Goal: Task Accomplishment & Management: Use online tool/utility

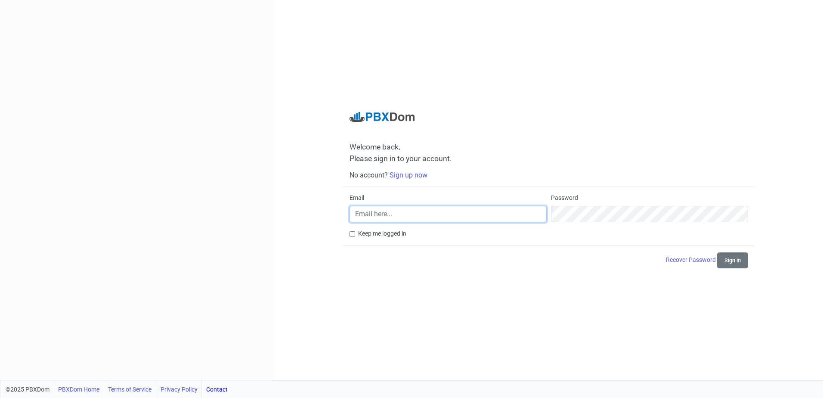
type input "[EMAIL_ADDRESS][DOMAIN_NAME]"
click at [363, 235] on label "Keep me logged in" at bounding box center [382, 233] width 48 height 9
click at [355, 235] on input "Keep me logged in" at bounding box center [353, 234] width 6 height 6
checkbox input "true"
click at [731, 265] on button "Sign in" at bounding box center [732, 260] width 31 height 16
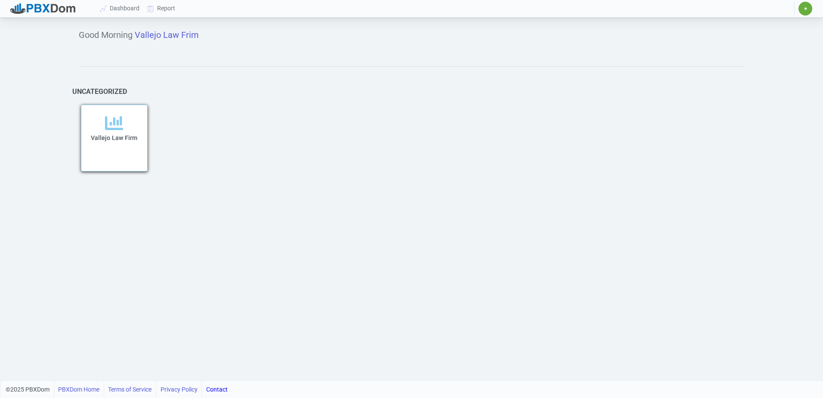
click at [115, 138] on span "Vallejo Law Firm" at bounding box center [114, 137] width 46 height 7
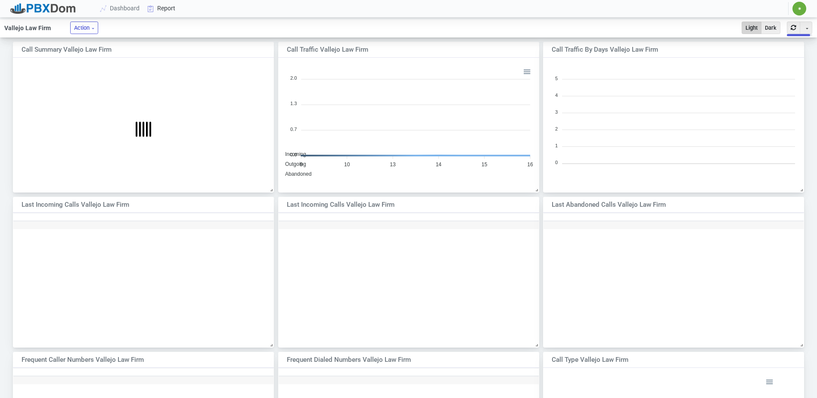
scroll to position [124, 254]
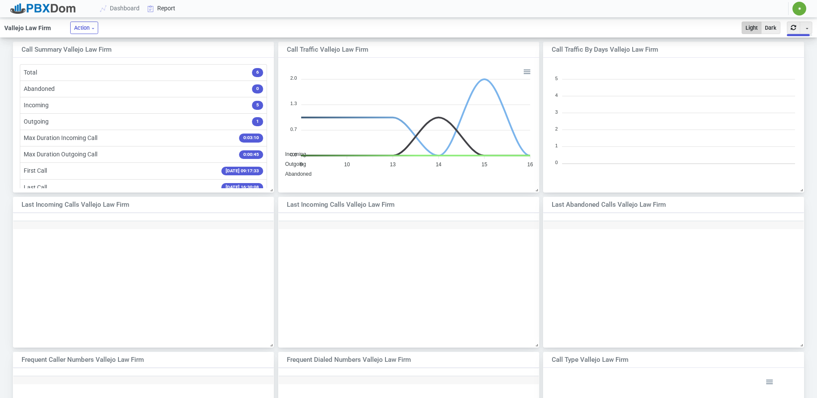
click at [170, 10] on link "Report" at bounding box center [162, 8] width 36 height 16
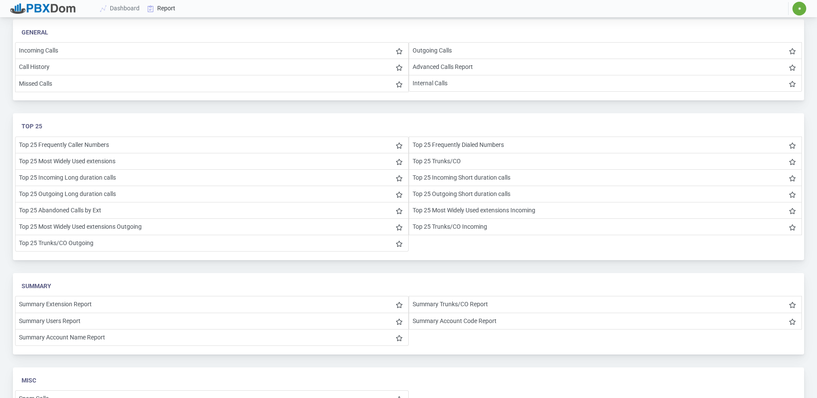
click at [165, 10] on link "Report" at bounding box center [162, 8] width 36 height 16
click at [170, 11] on link "Report" at bounding box center [162, 8] width 36 height 16
click at [170, 10] on link "Report" at bounding box center [162, 8] width 36 height 16
click at [126, 9] on link "Dashboard" at bounding box center [119, 8] width 47 height 16
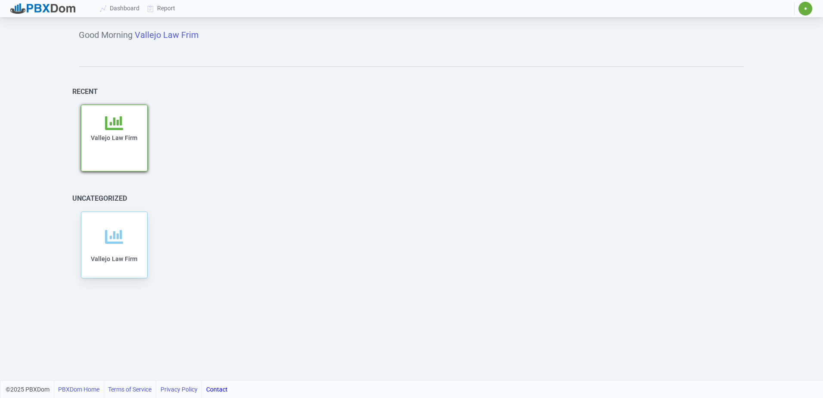
click at [116, 142] on div "Vallejo Law Firm" at bounding box center [114, 142] width 49 height 57
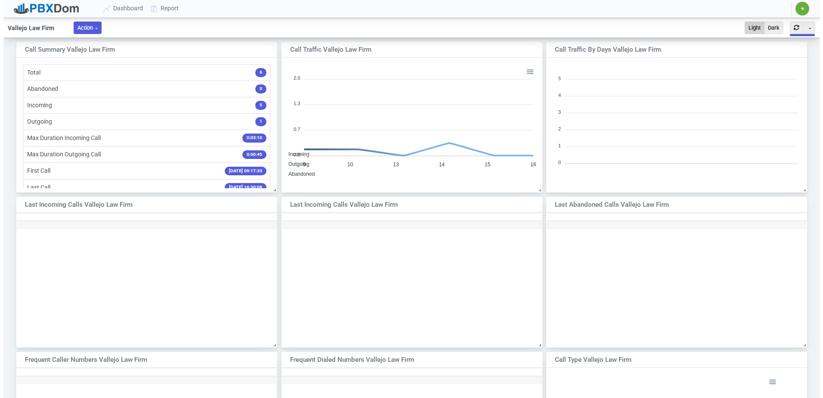
scroll to position [124, 254]
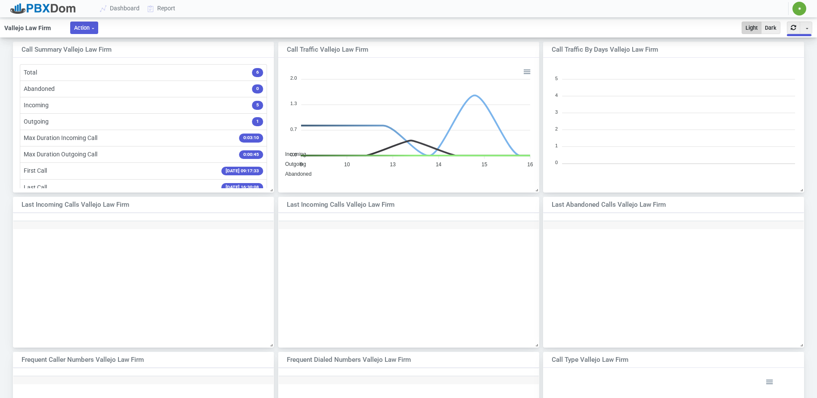
click at [93, 28] on button "Action" at bounding box center [84, 28] width 28 height 12
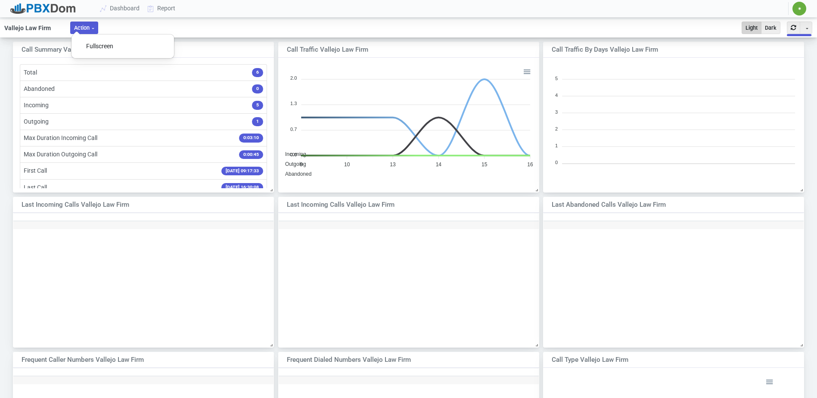
click at [93, 28] on button "Action" at bounding box center [84, 28] width 28 height 12
click at [170, 7] on link "Report" at bounding box center [162, 8] width 36 height 16
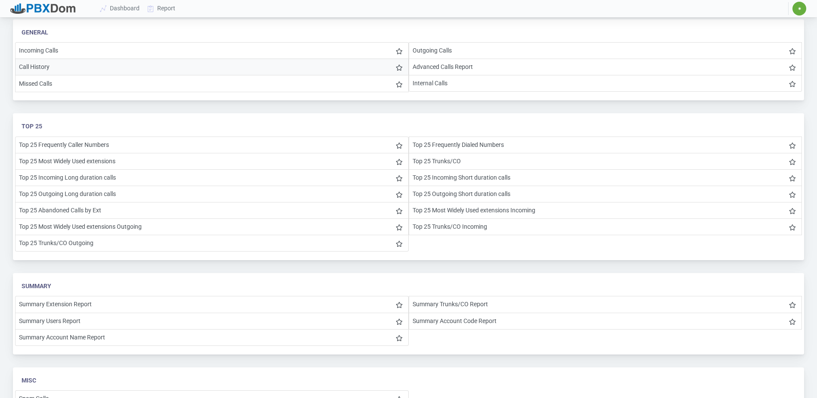
click at [87, 69] on li "Call History" at bounding box center [211, 67] width 393 height 17
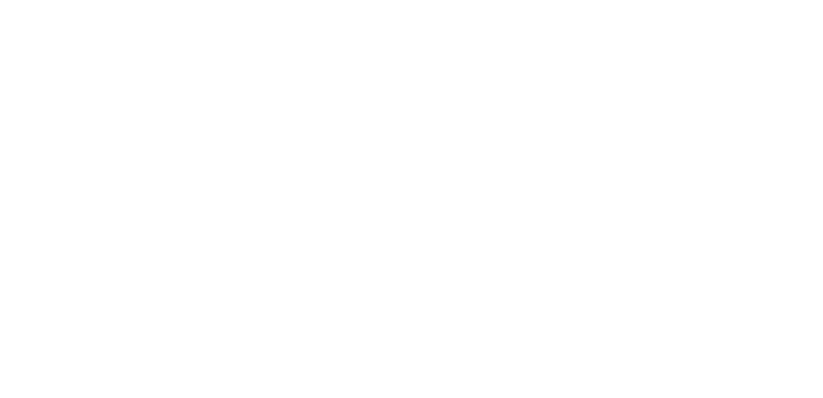
select select
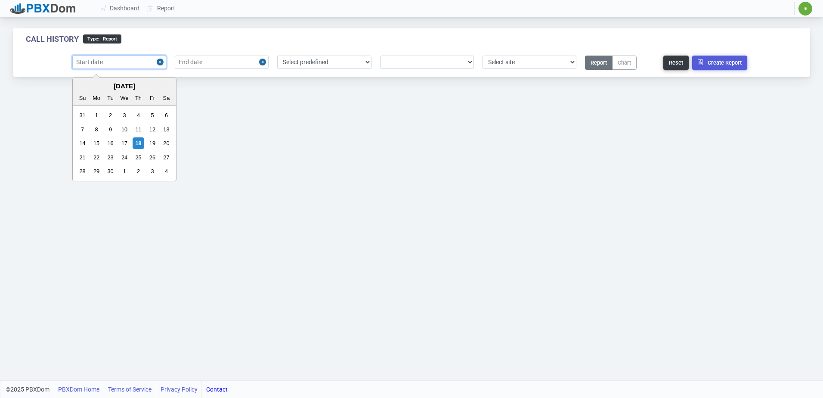
click at [120, 64] on input "text" at bounding box center [119, 62] width 94 height 13
drag, startPoint x: 141, startPoint y: 144, endPoint x: 137, endPoint y: 141, distance: 5.3
click at [139, 144] on div "18" at bounding box center [139, 143] width 12 height 12
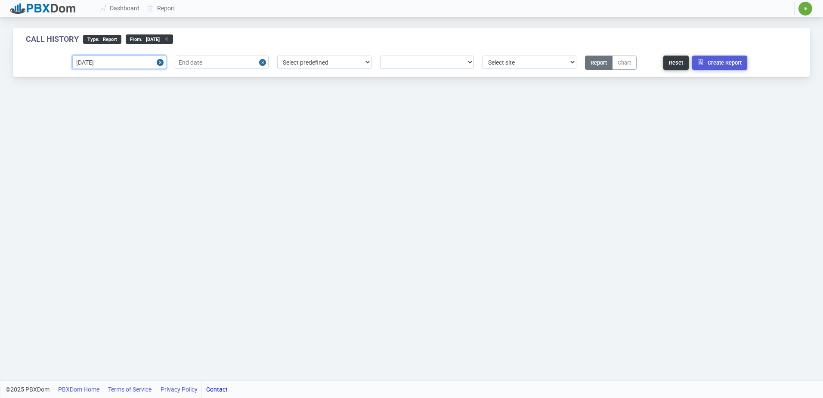
click at [122, 61] on input "[DATE]" at bounding box center [119, 62] width 94 height 13
type input "[DATE]"
click at [226, 61] on input "text" at bounding box center [222, 62] width 94 height 13
click at [241, 139] on div "18" at bounding box center [241, 143] width 12 height 12
type input "[DATE]"
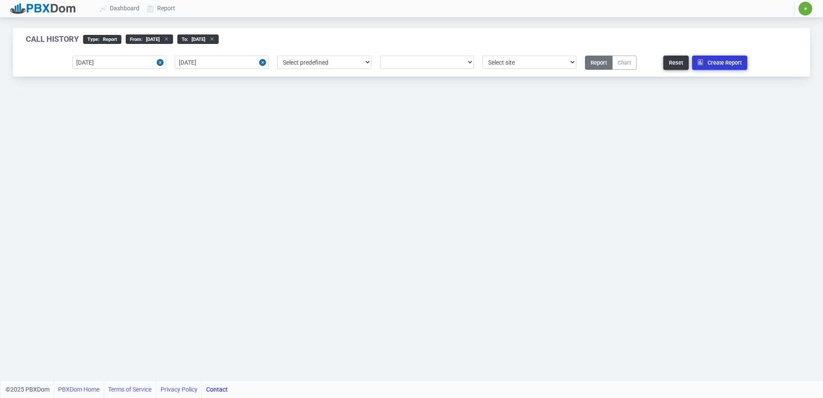
click at [711, 63] on button "Create Report" at bounding box center [719, 63] width 55 height 14
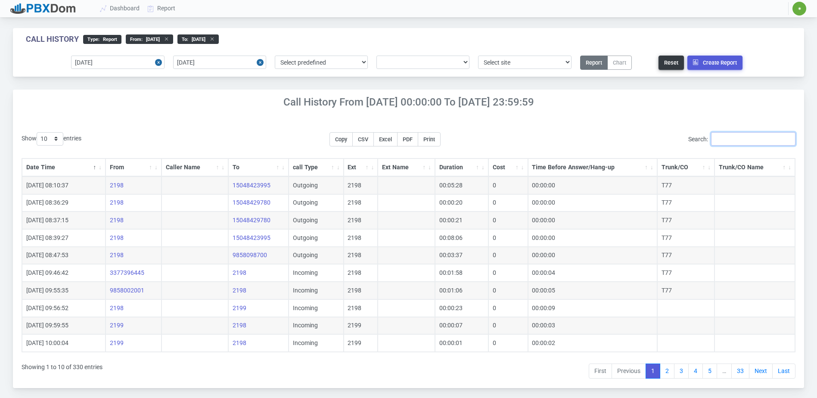
click at [734, 139] on input "Search:" at bounding box center [753, 138] width 84 height 13
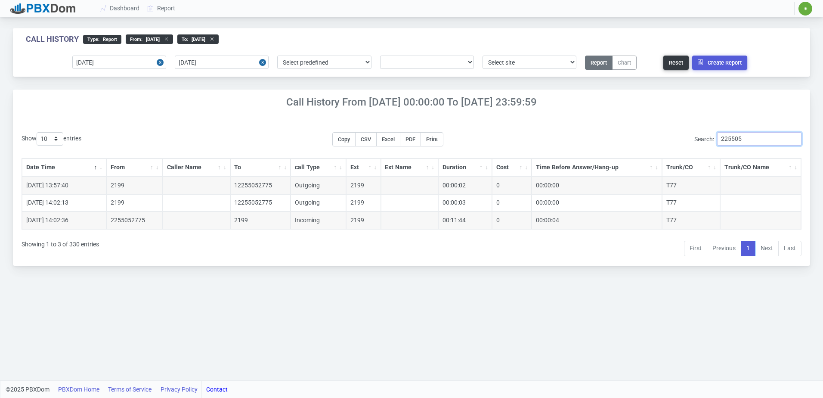
type input "225505"
